Goal: Task Accomplishment & Management: Manage account settings

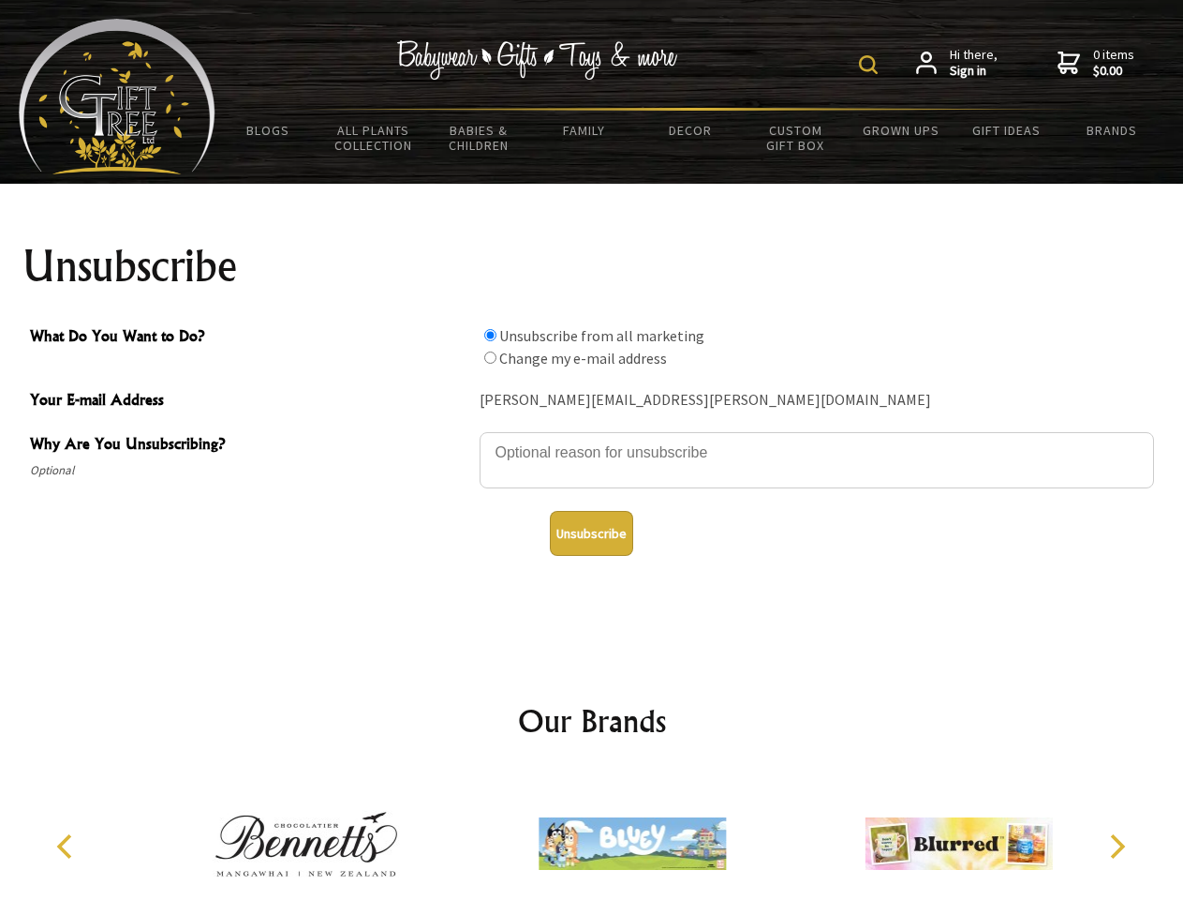
click at [871, 65] on img at bounding box center [868, 64] width 19 height 19
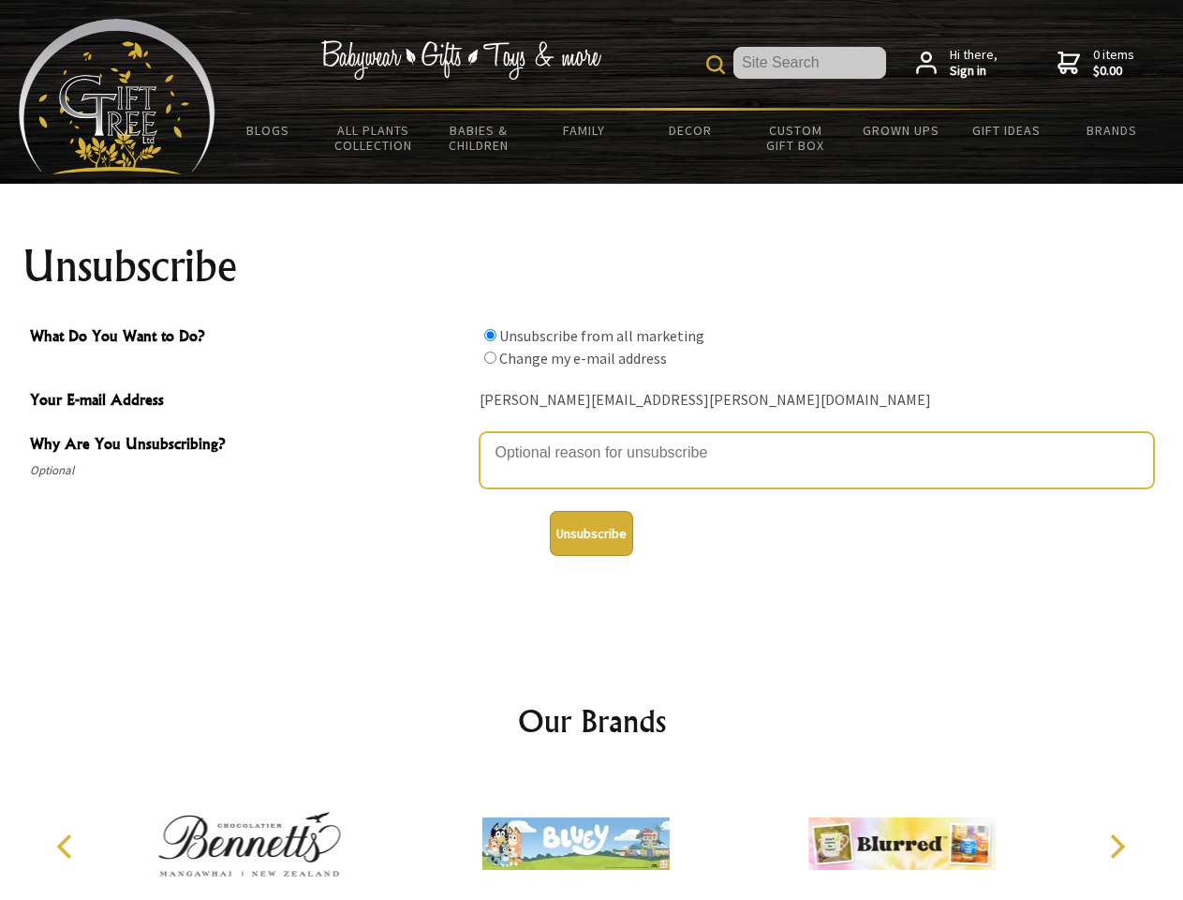
click at [592, 439] on textarea "Why Are You Unsubscribing?" at bounding box center [817, 460] width 675 height 56
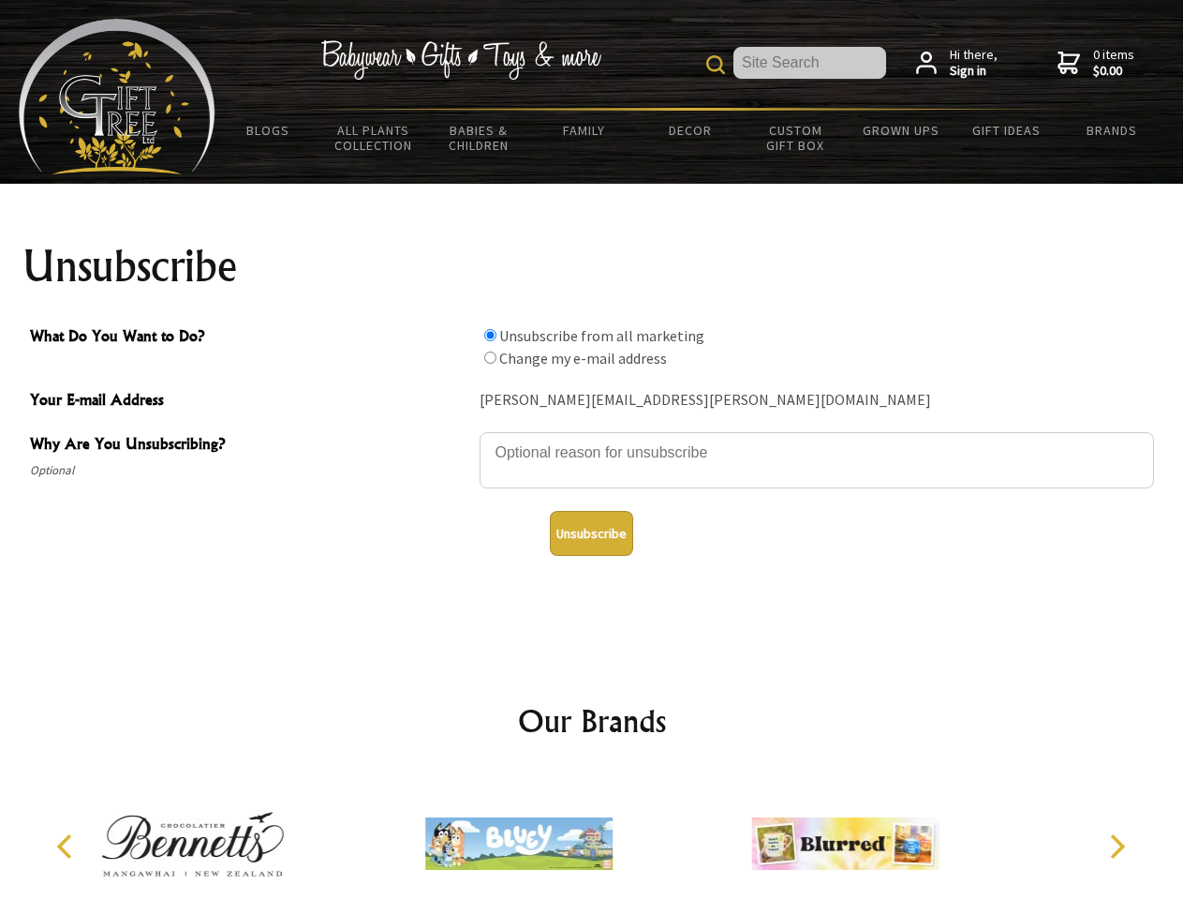
click at [490, 335] on input "What Do You Want to Do?" at bounding box center [490, 335] width 12 height 12
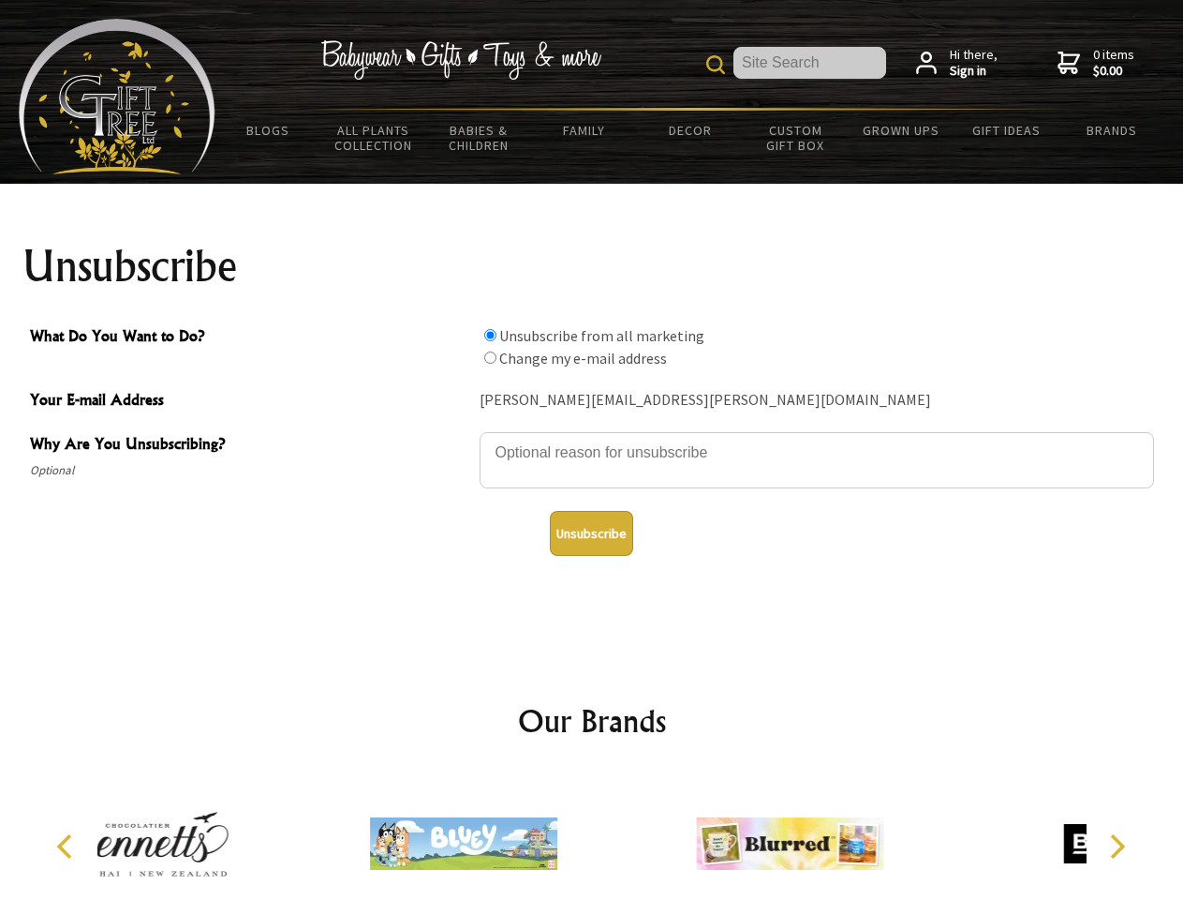
click at [490, 357] on input "What Do You Want to Do?" at bounding box center [490, 357] width 12 height 12
radio input "true"
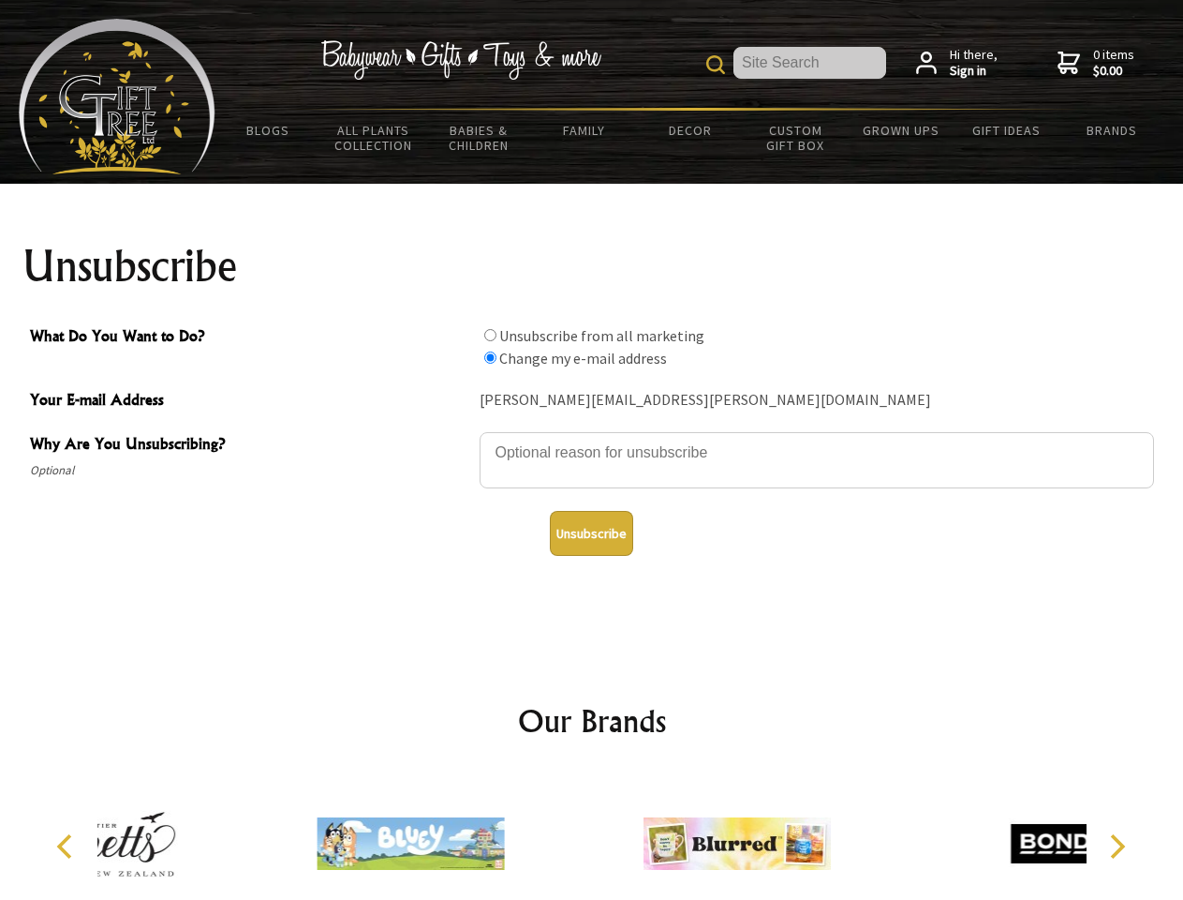
click at [591, 533] on button "Unsubscribe" at bounding box center [591, 533] width 83 height 45
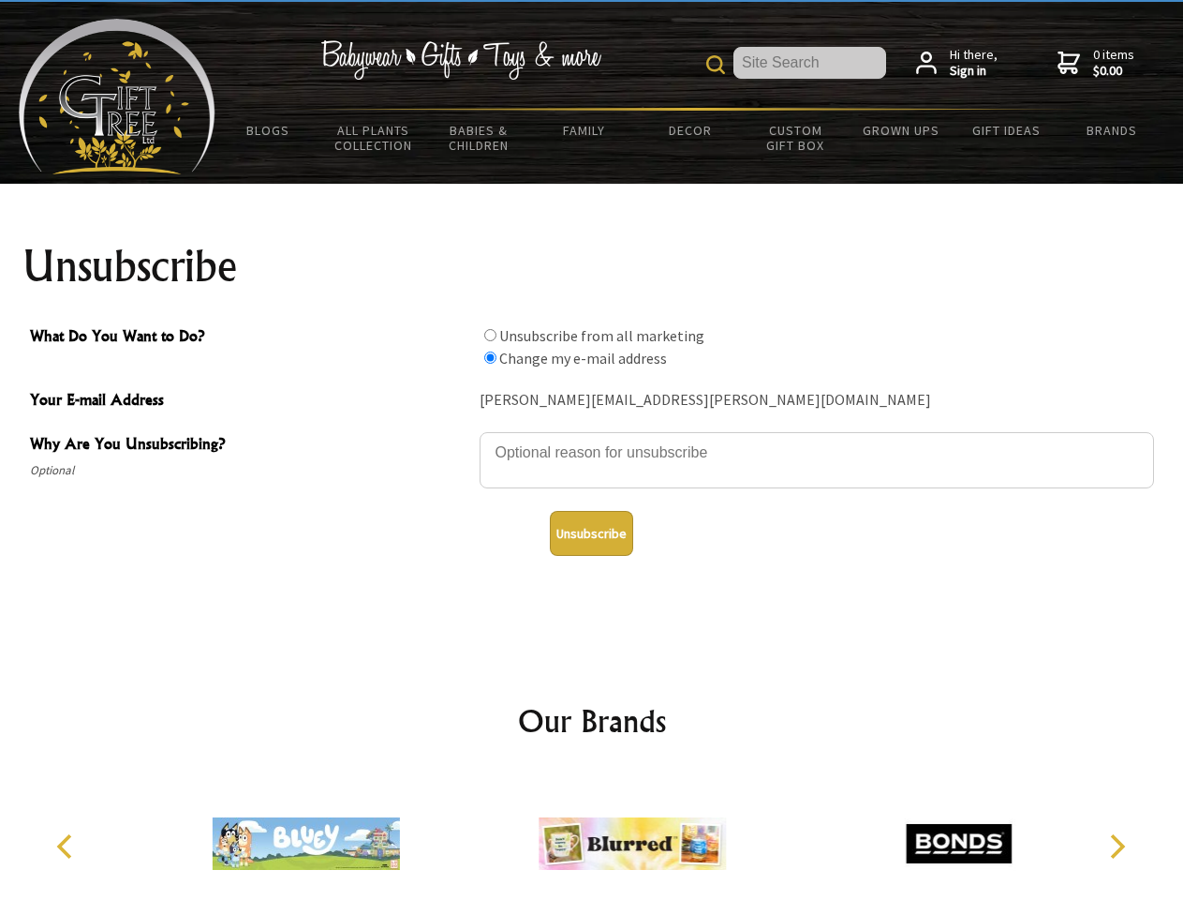
click at [67, 846] on icon "Previous" at bounding box center [66, 846] width 24 height 24
click at [1117, 846] on icon "Next" at bounding box center [1116, 846] width 24 height 24
